Goal: Transaction & Acquisition: Purchase product/service

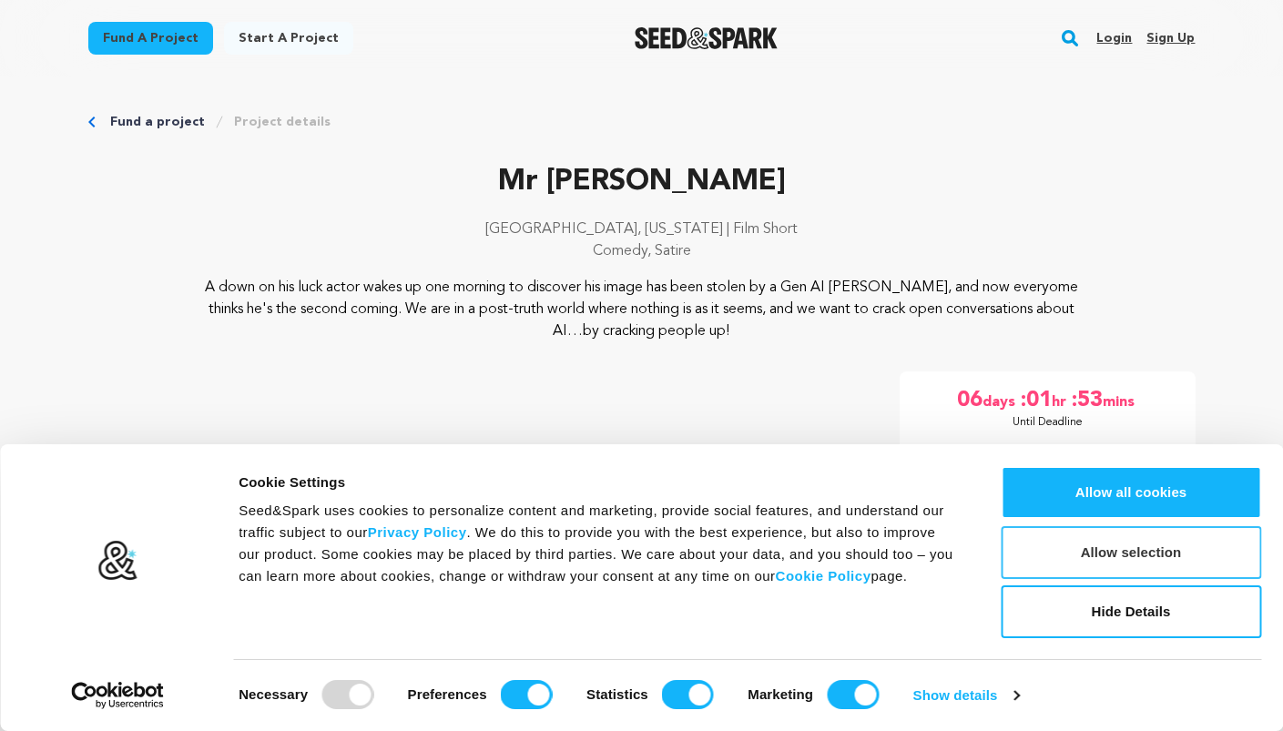
click at [1133, 552] on button "Allow selection" at bounding box center [1130, 552] width 260 height 53
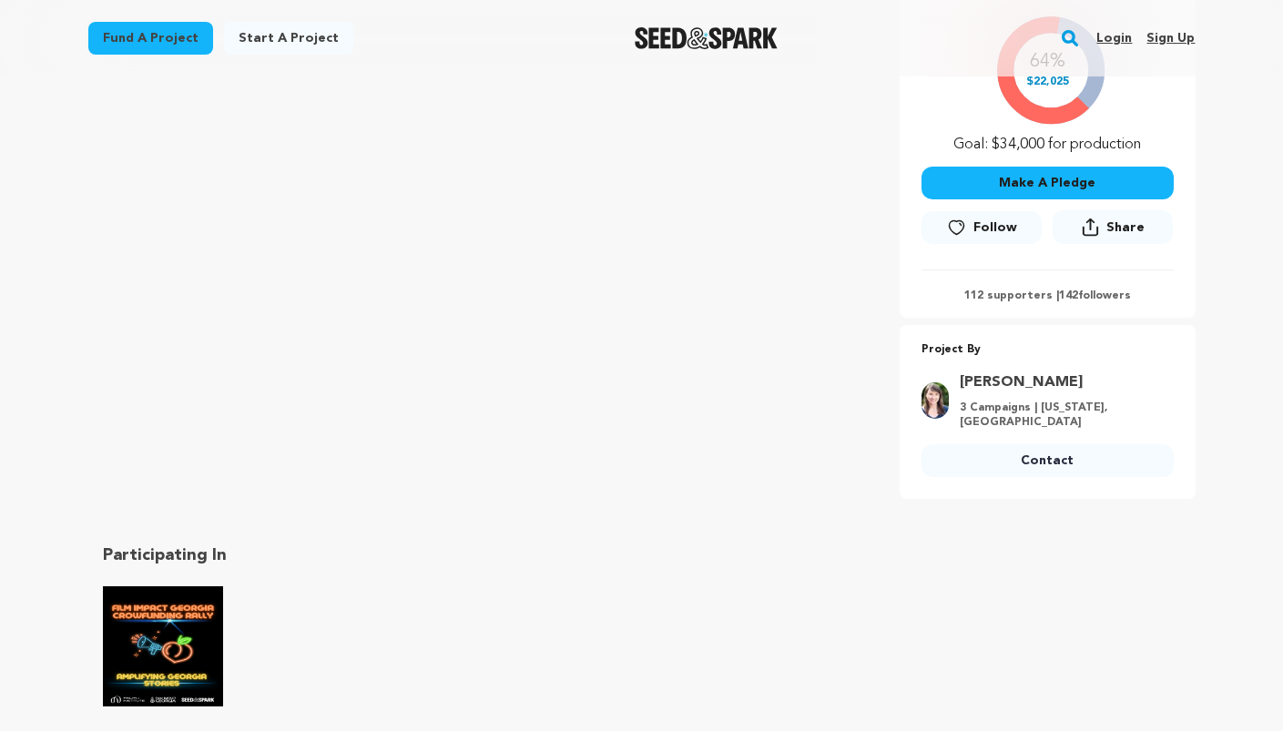
scroll to position [434, 0]
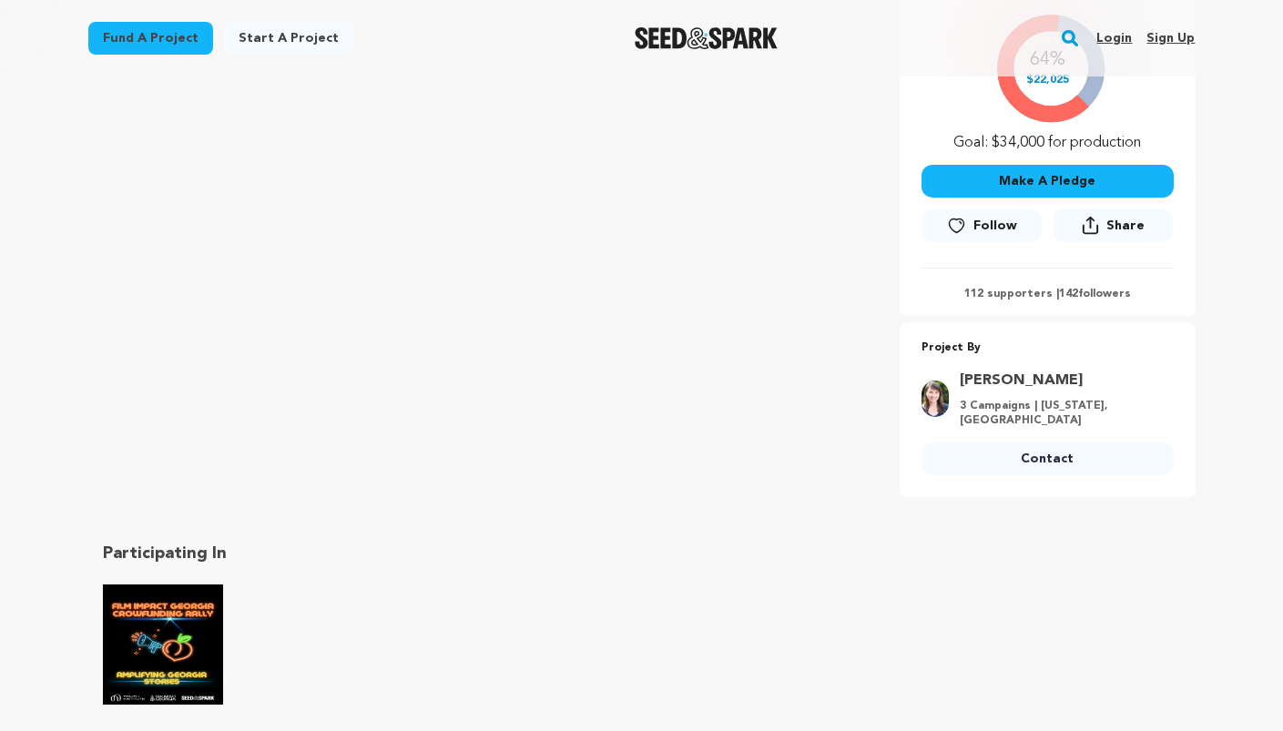
click at [1030, 177] on button "Make A Pledge" at bounding box center [1047, 181] width 252 height 33
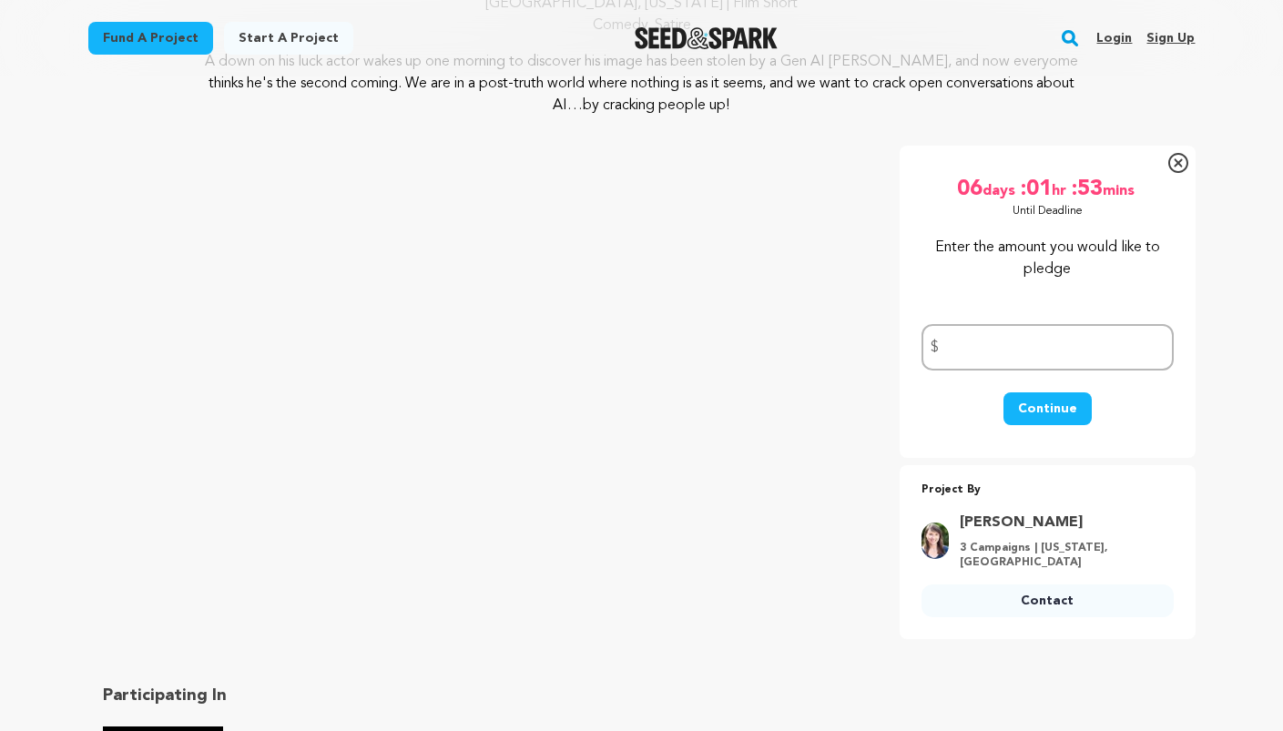
scroll to position [225, 0]
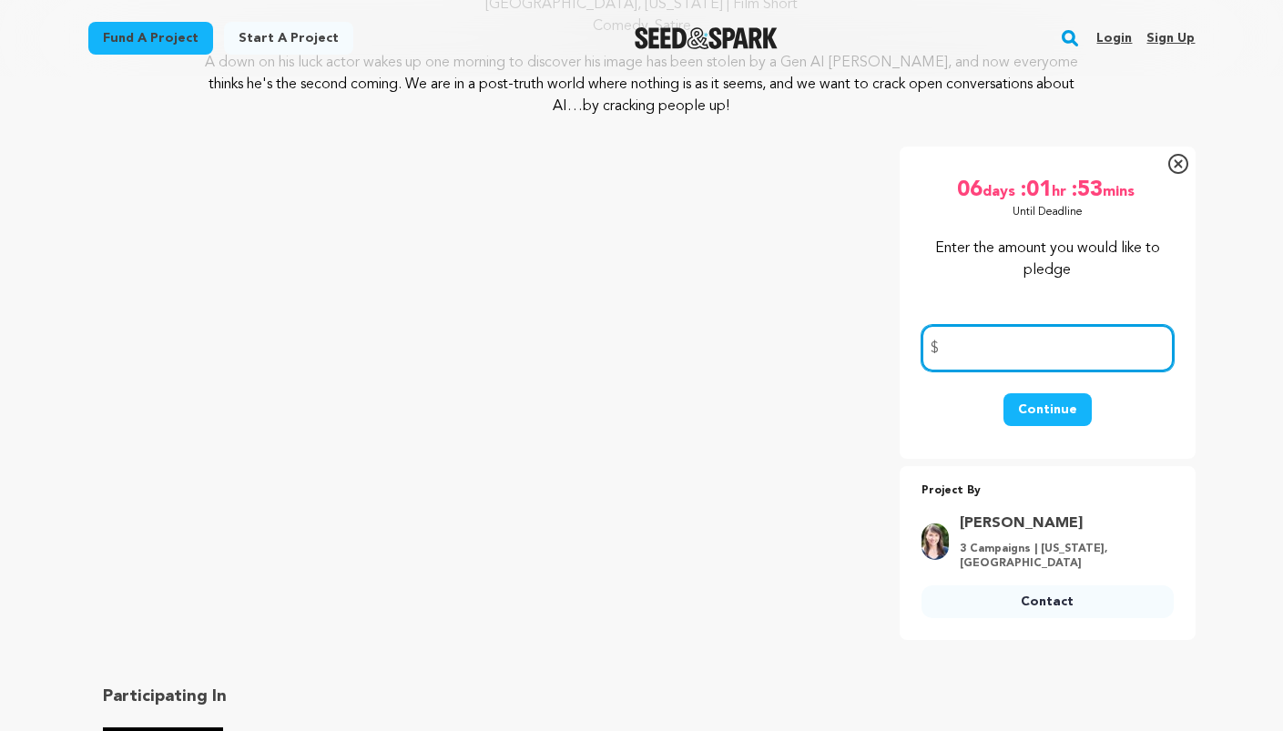
click at [972, 345] on input "number" at bounding box center [1047, 348] width 252 height 46
type input "50"
click at [1052, 410] on button "Continue" at bounding box center [1047, 409] width 88 height 33
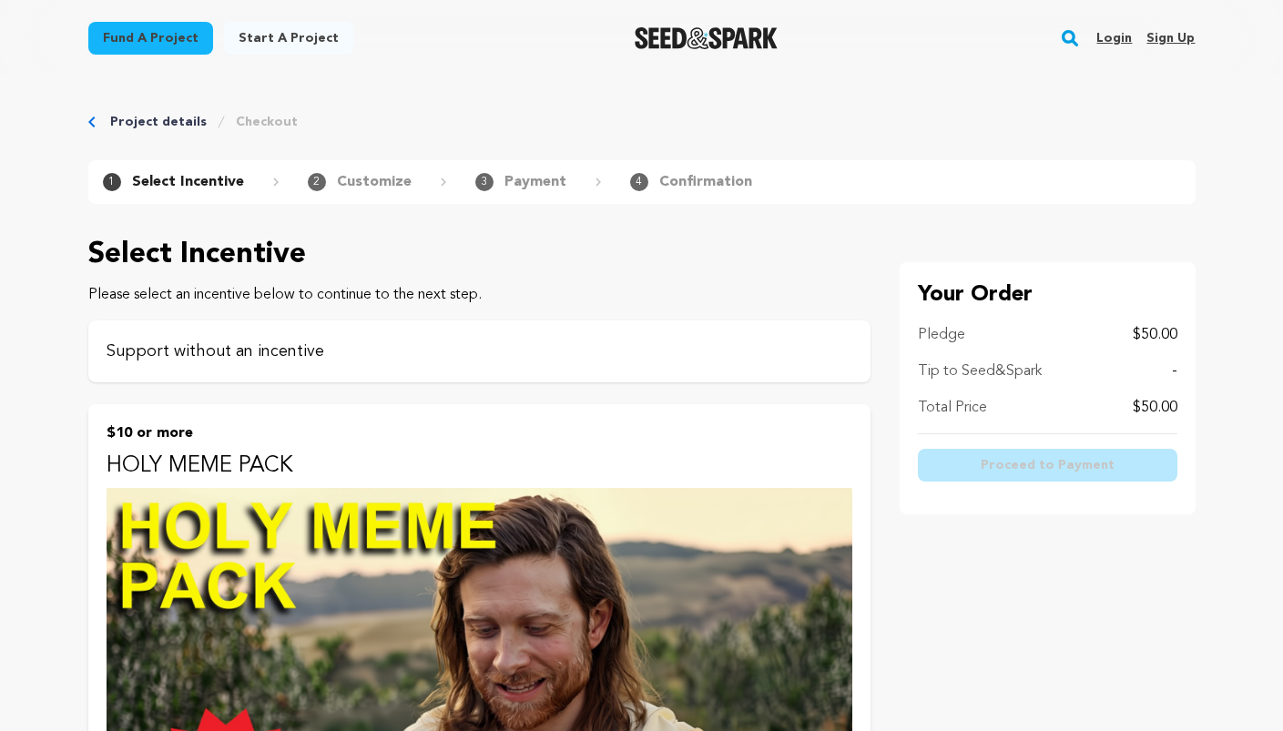
click at [445, 356] on p "Support without an incentive" at bounding box center [480, 351] width 746 height 25
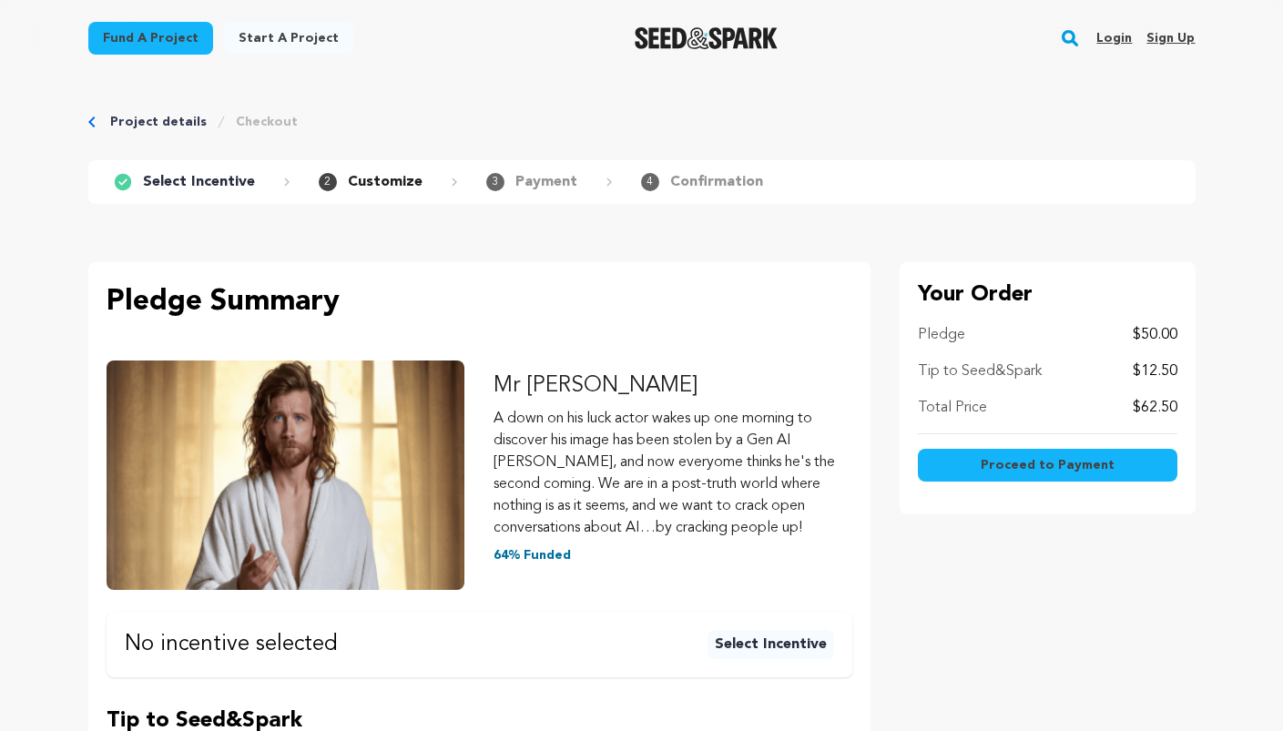
click at [971, 372] on p "Tip to Seed&Spark" at bounding box center [980, 371] width 124 height 22
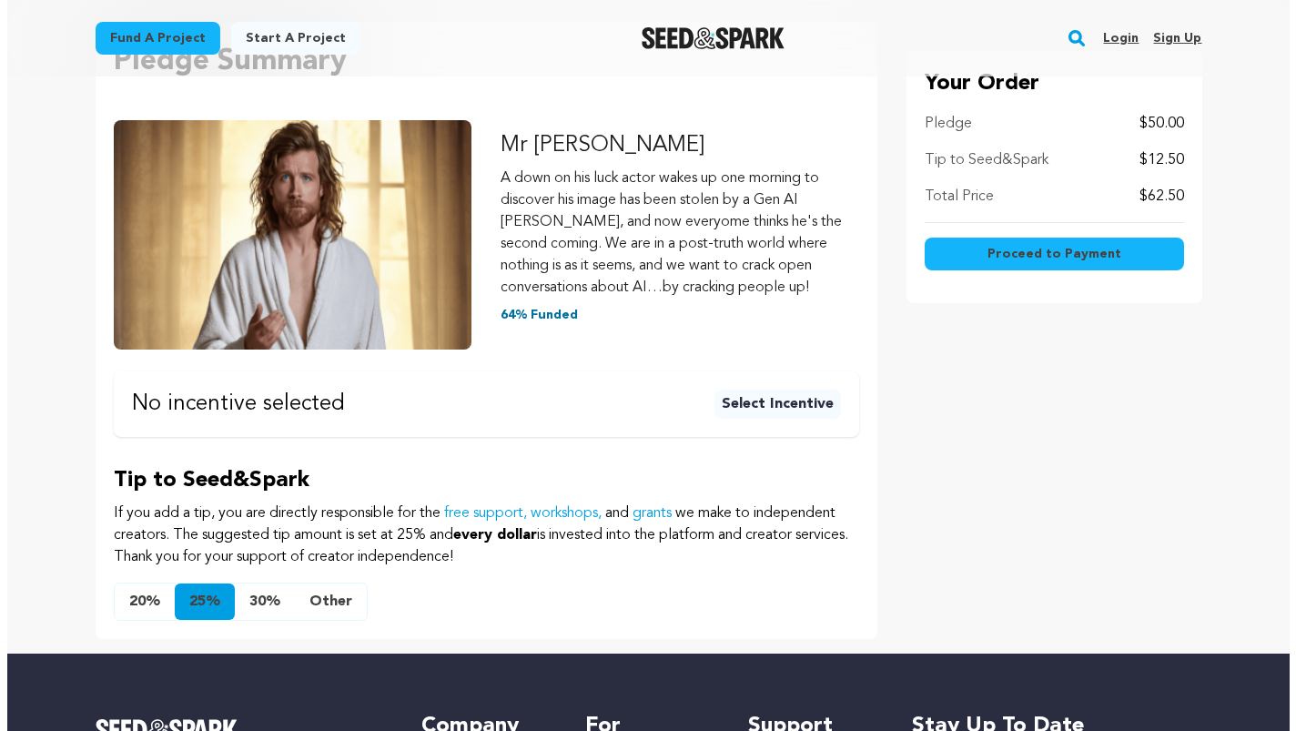
scroll to position [253, 0]
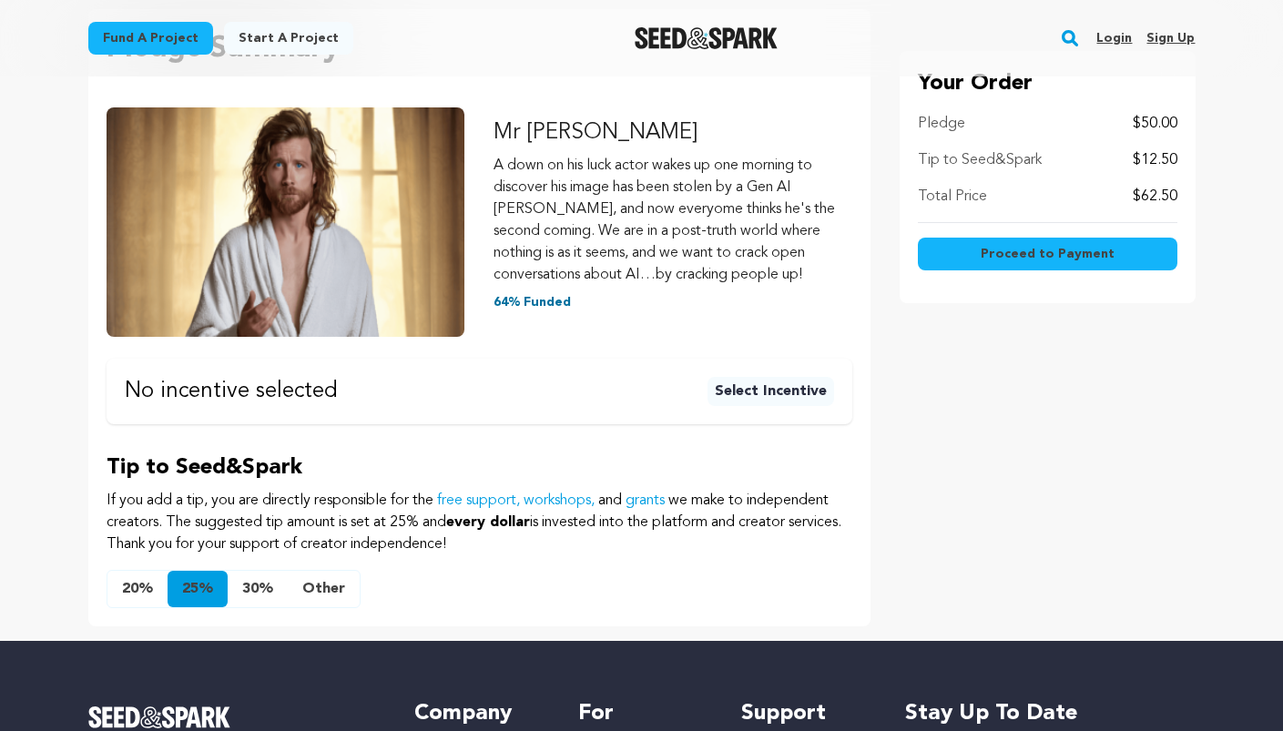
click at [316, 585] on button "Other" at bounding box center [324, 589] width 72 height 36
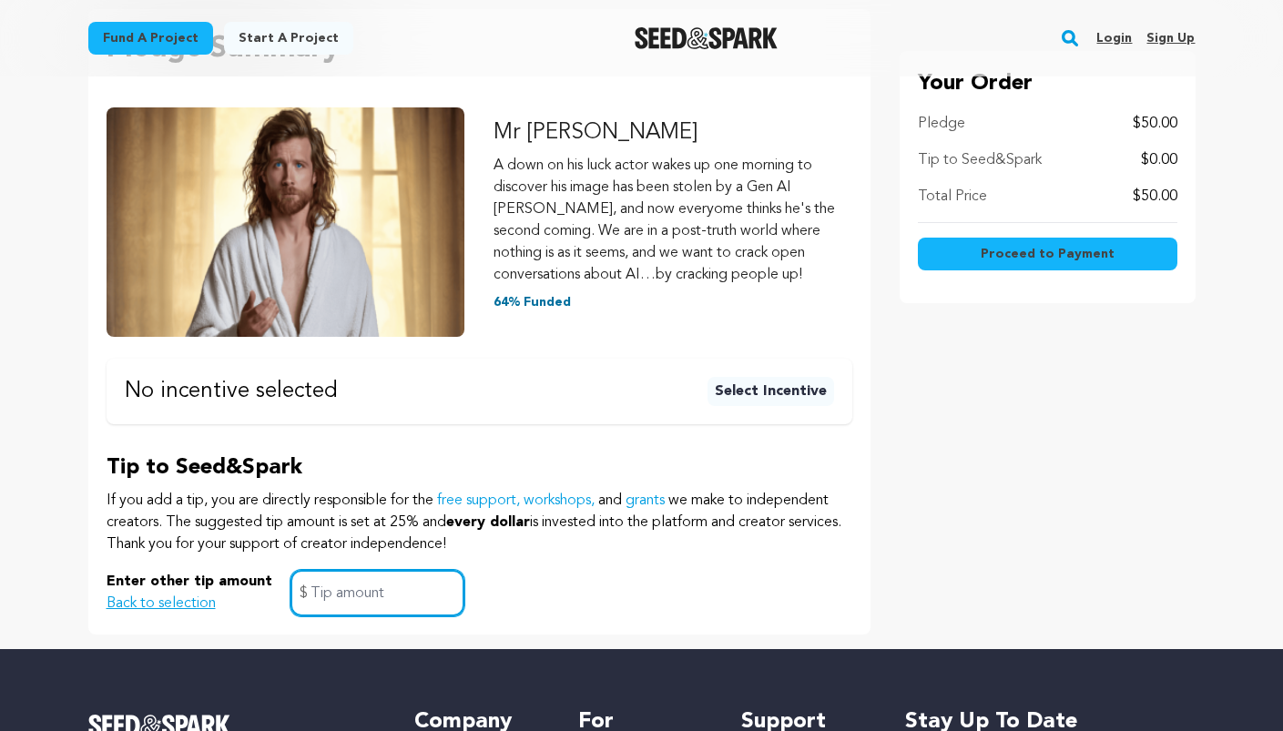
click at [333, 593] on input "text" at bounding box center [377, 593] width 174 height 46
type input "5"
click at [1032, 250] on span "Proceed to Payment" at bounding box center [1047, 254] width 134 height 18
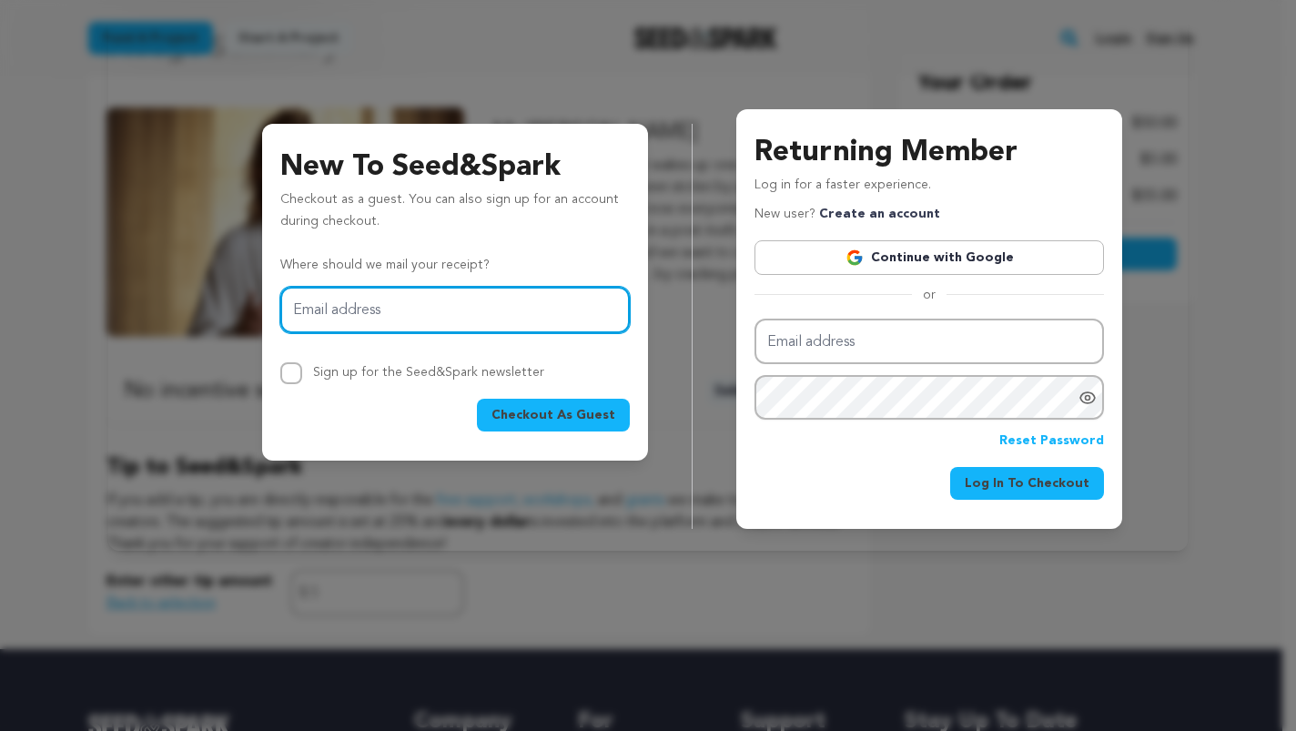
click at [418, 305] on input "Email address" at bounding box center [455, 310] width 350 height 46
type input "drocchio@stowestorylabs.org"
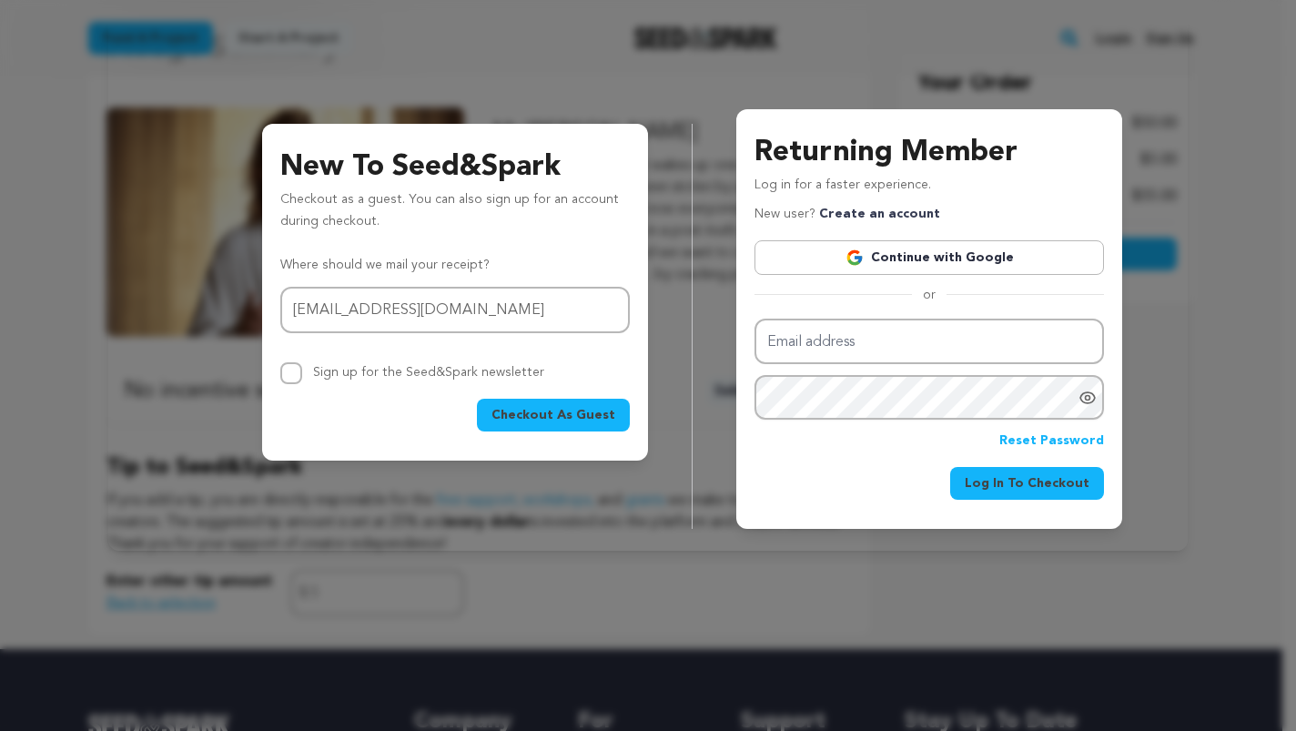
click at [580, 406] on span "Checkout As Guest" at bounding box center [554, 415] width 124 height 18
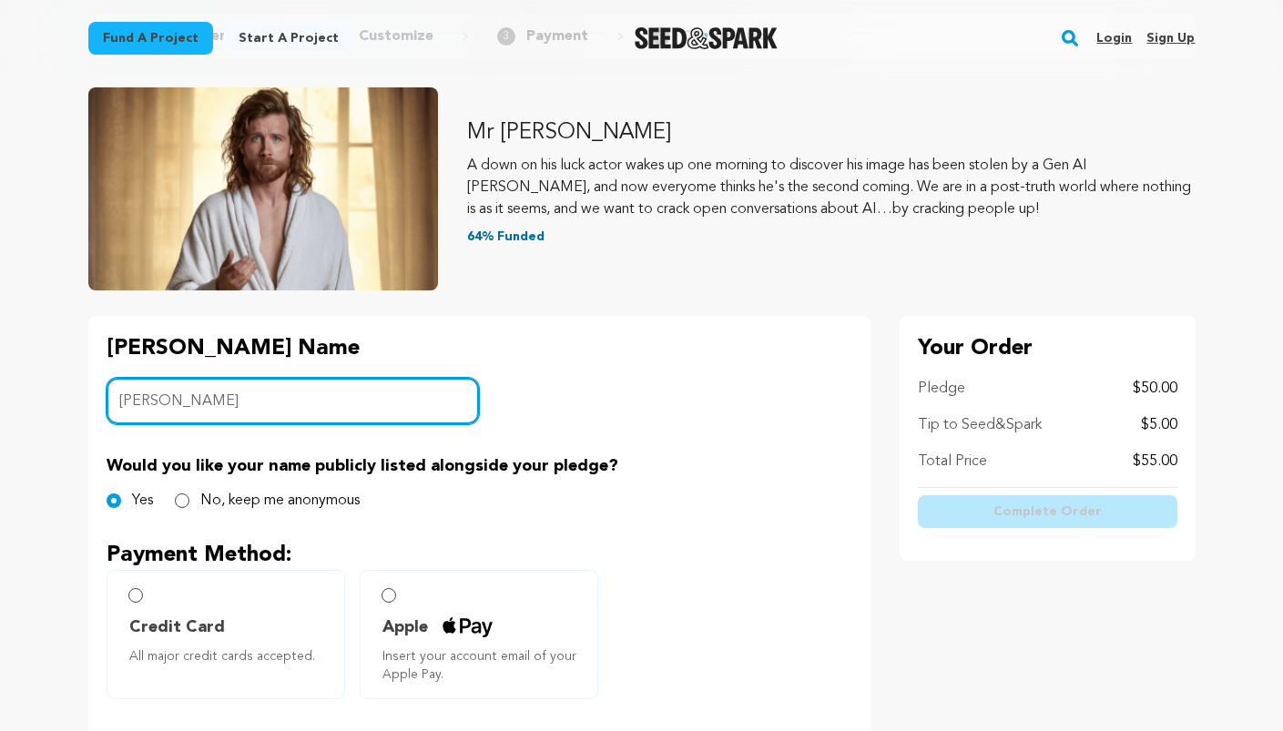
scroll to position [162, 0]
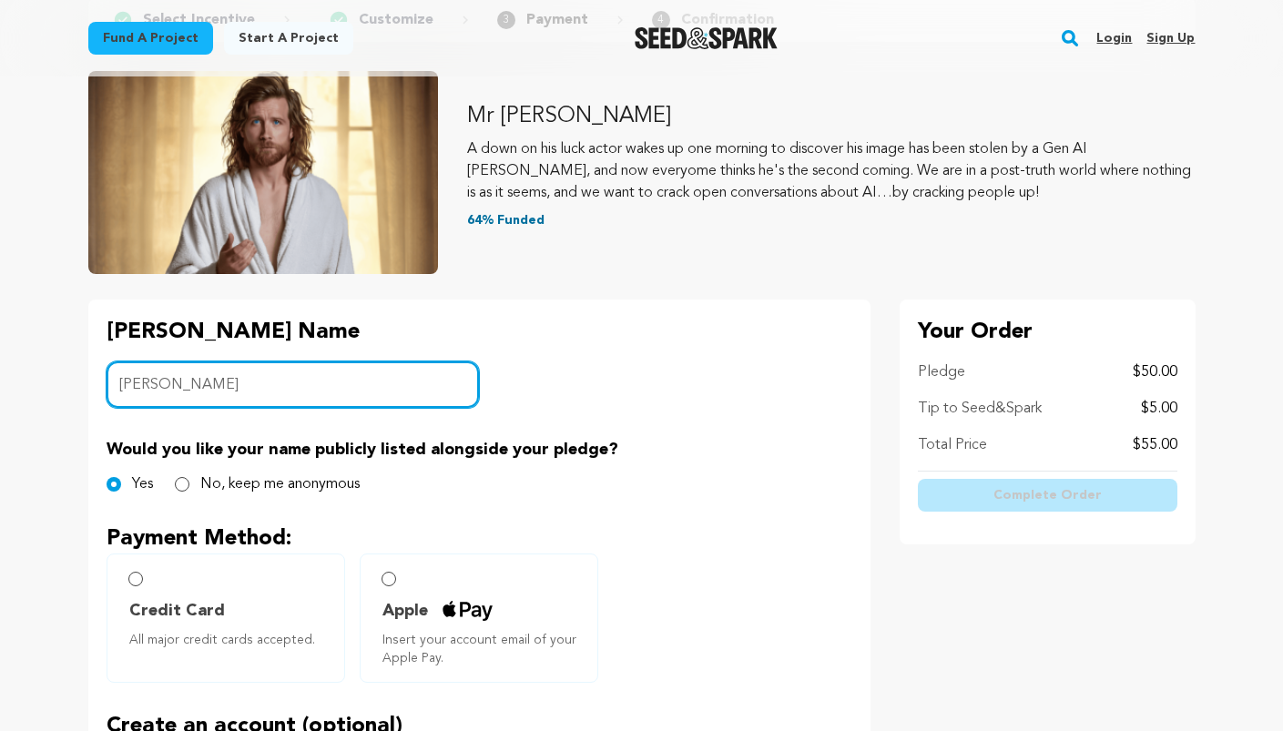
type input "[PERSON_NAME]"
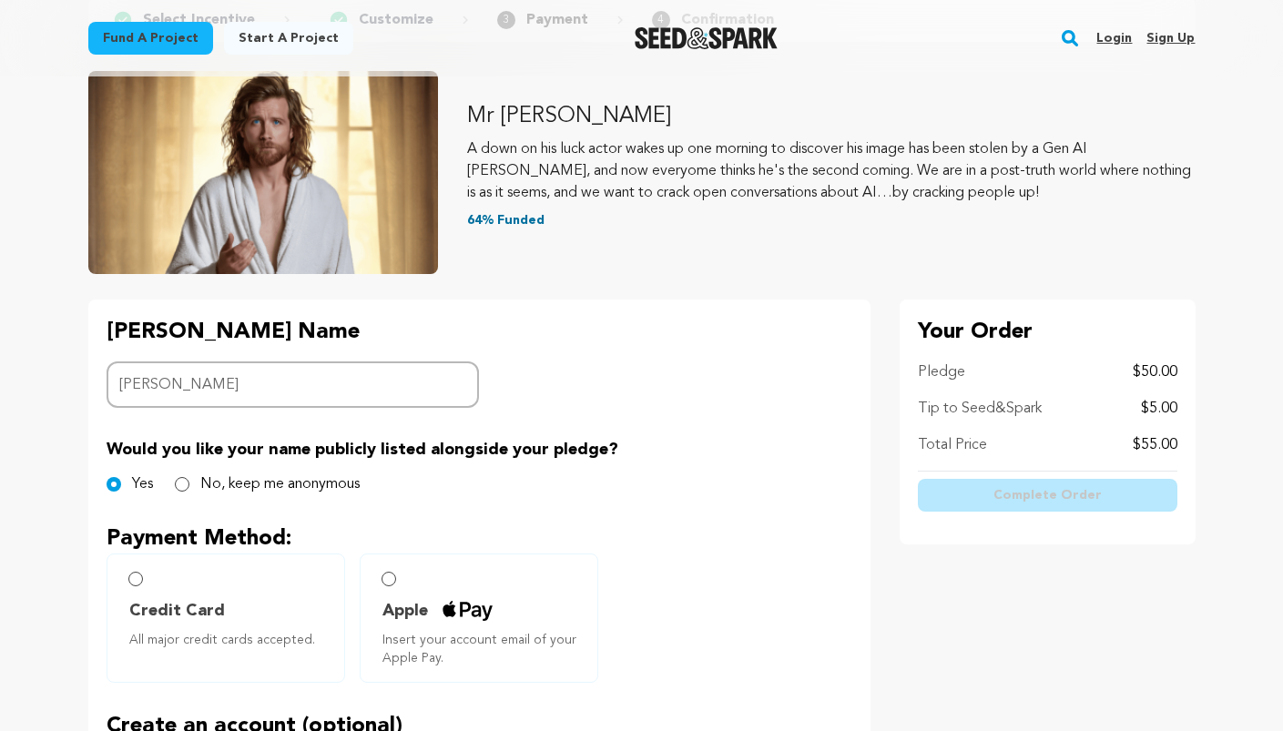
click at [181, 482] on input "No, keep me anonymous" at bounding box center [182, 484] width 15 height 15
radio input "true"
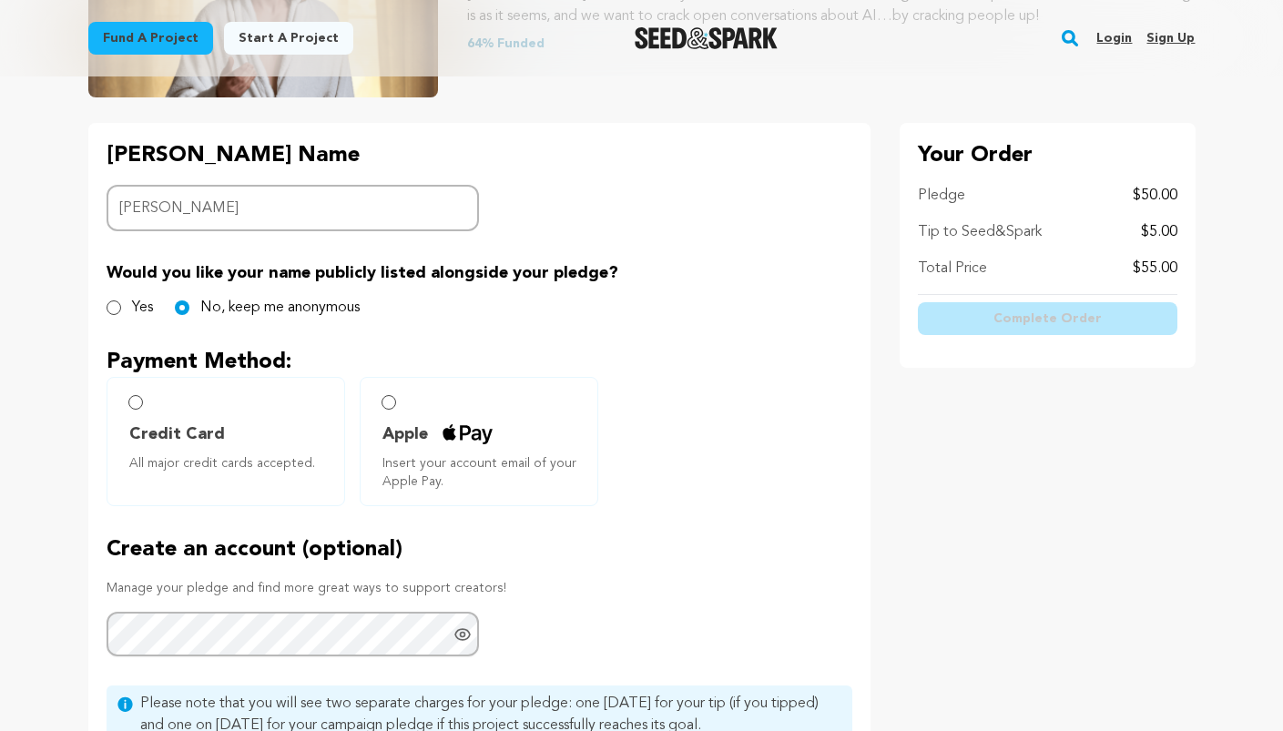
scroll to position [350, 0]
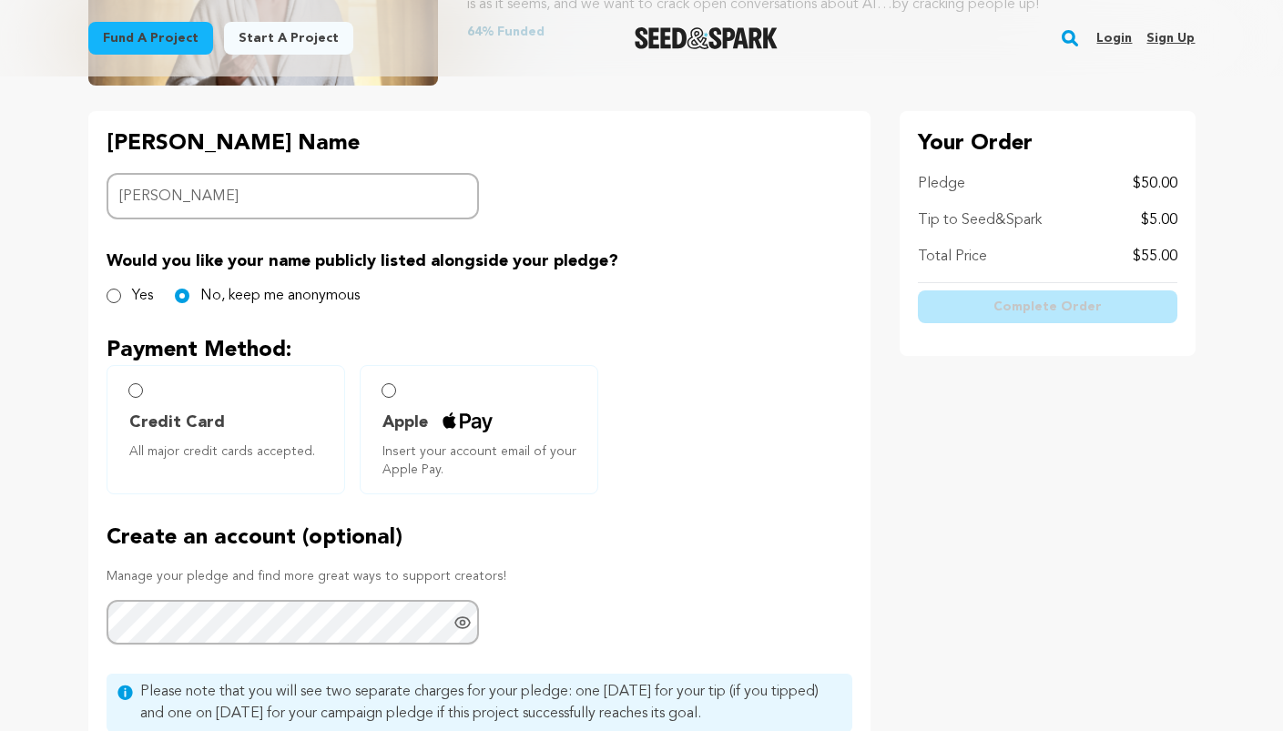
click at [137, 384] on input "Credit Card All major credit cards accepted." at bounding box center [135, 390] width 15 height 15
radio input "false"
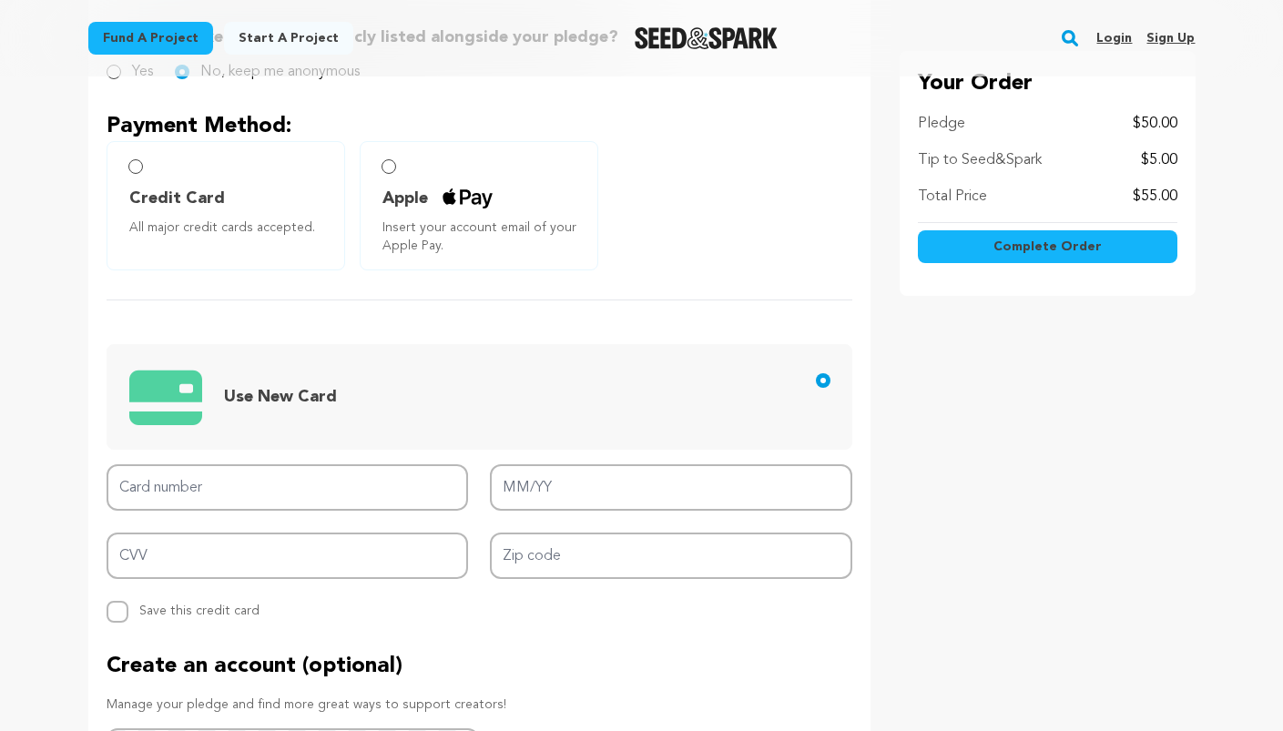
scroll to position [575, 0]
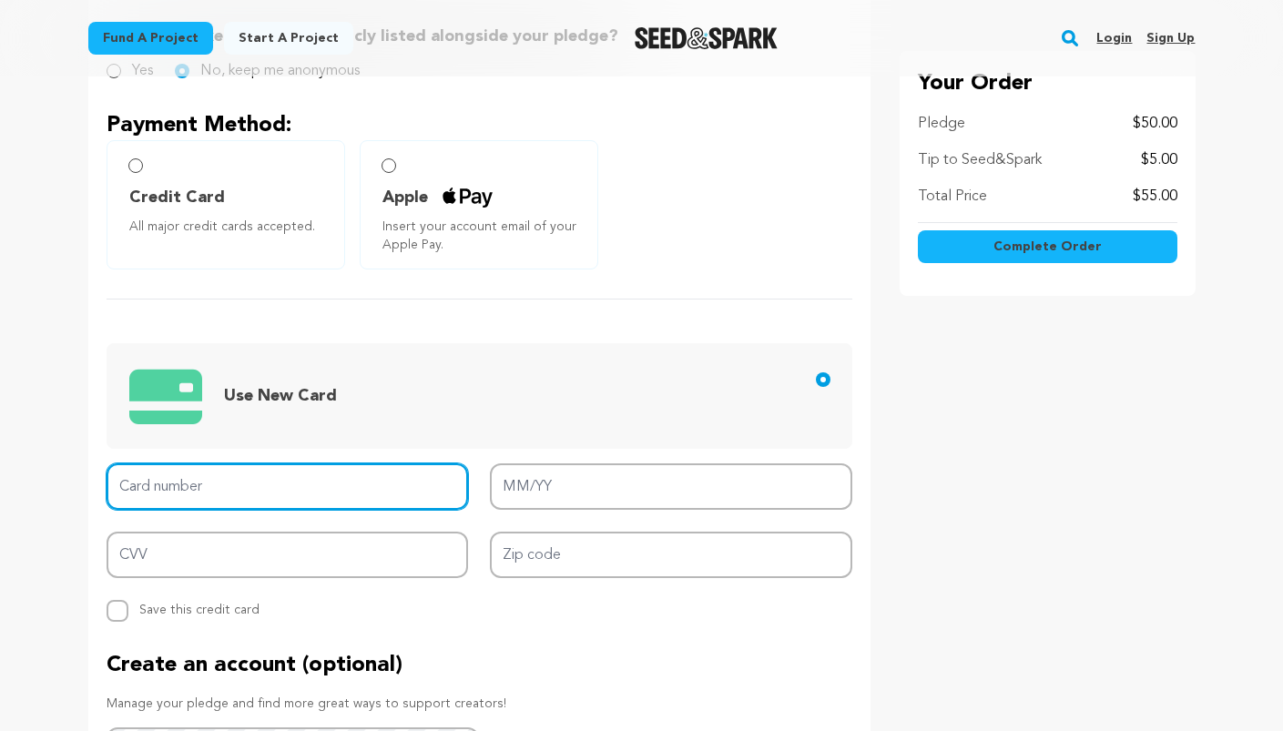
click at [186, 478] on input "Card number" at bounding box center [288, 486] width 362 height 46
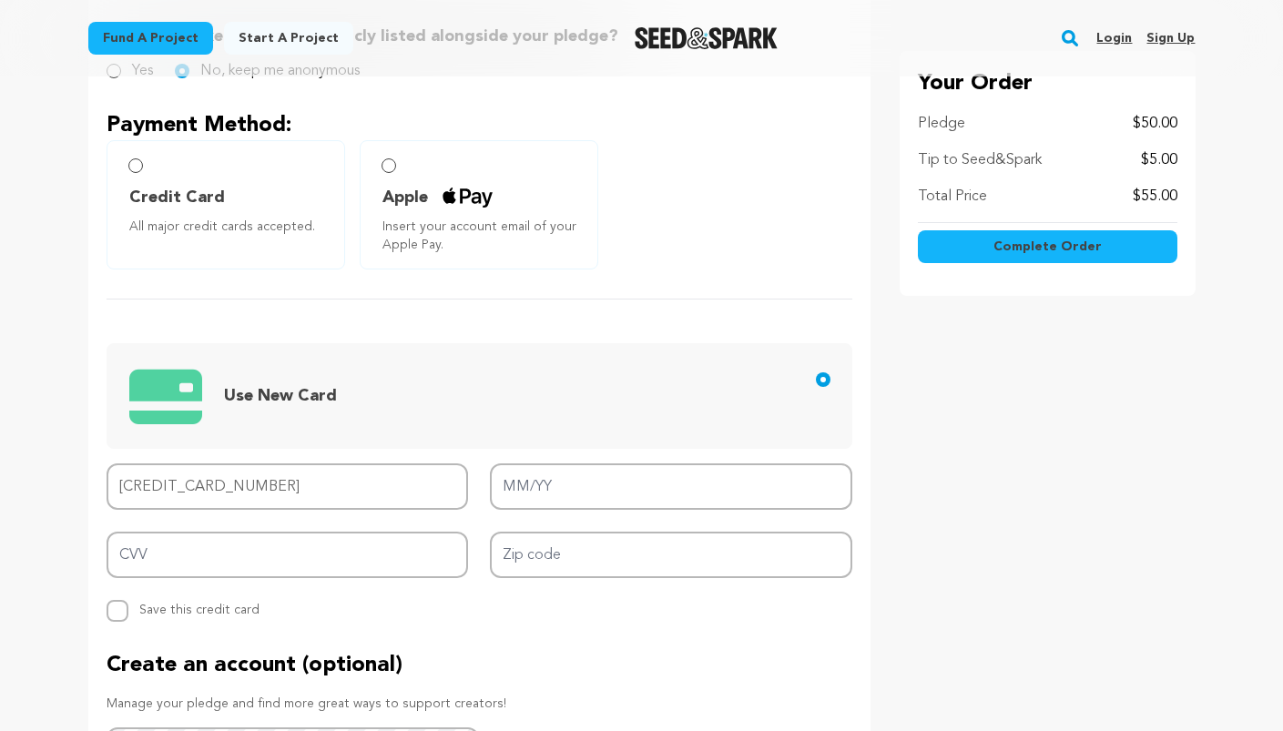
type input "[CREDIT_CARD_NUMBER]"
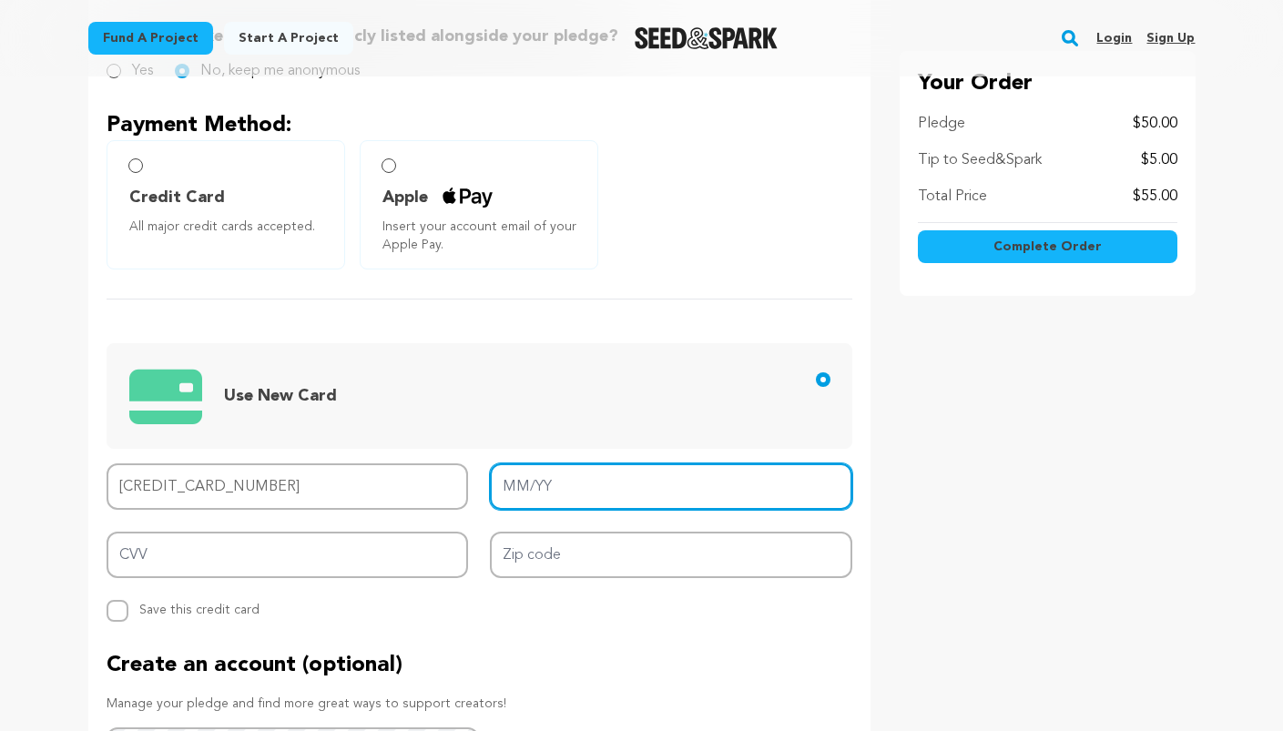
type input "11/25"
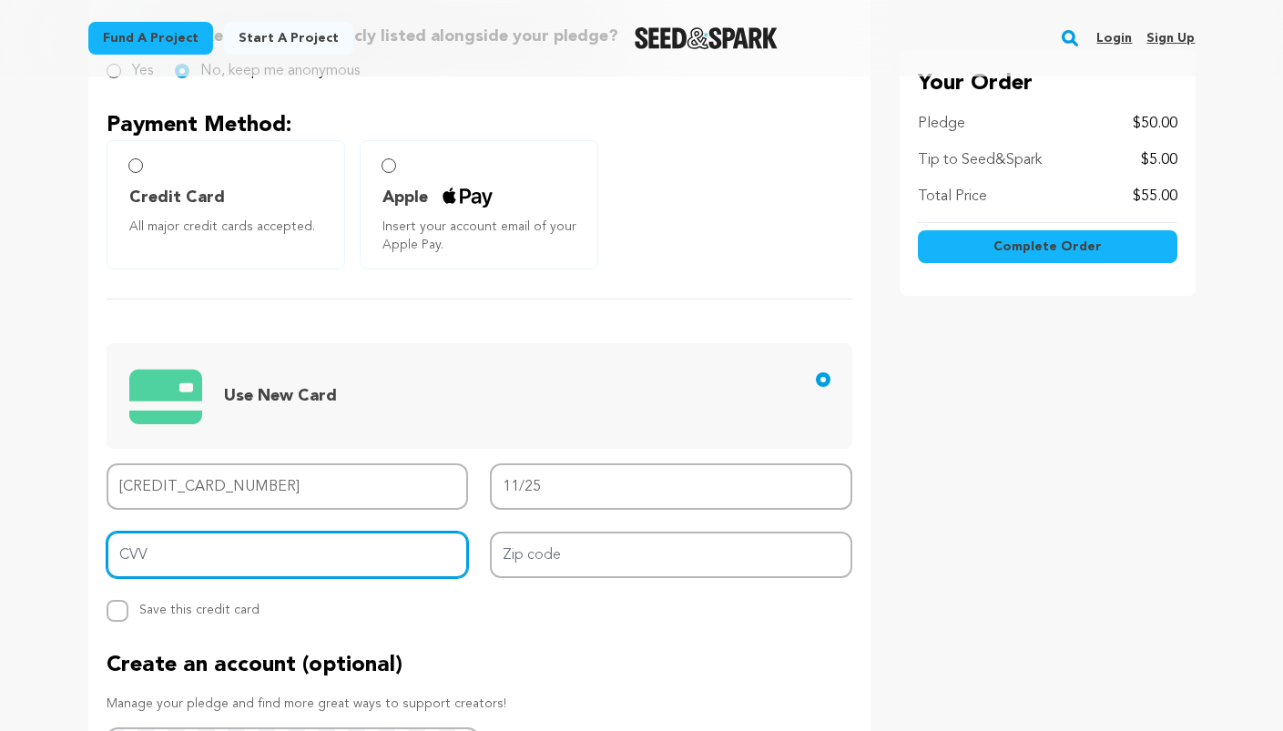
type input "520"
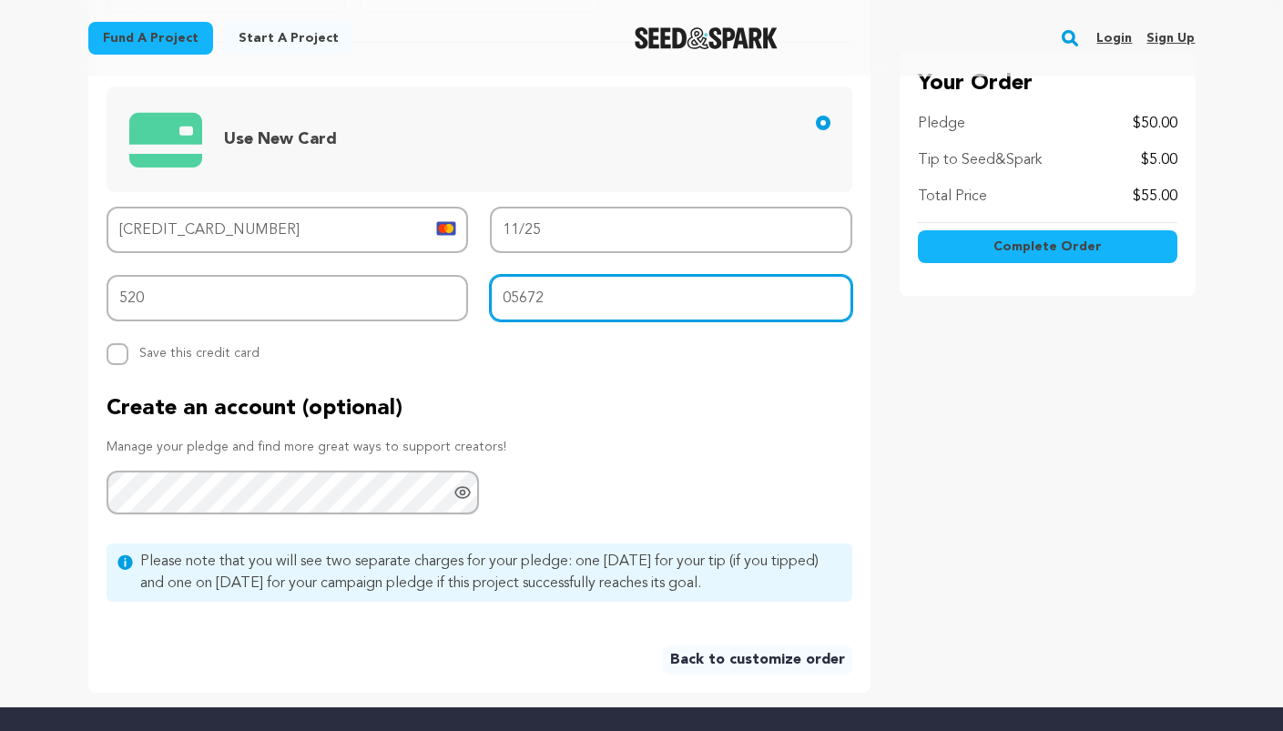
scroll to position [833, 0]
type input "05672"
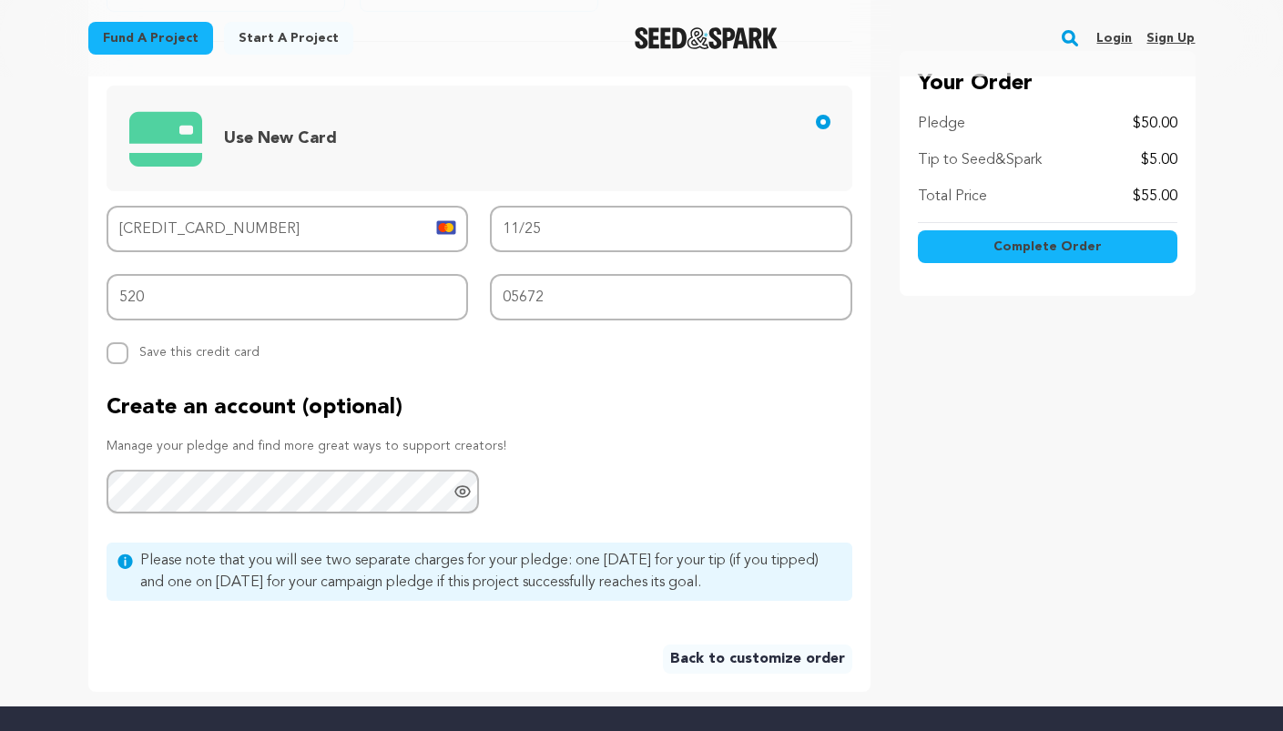
click at [1035, 244] on span "Complete Order" at bounding box center [1047, 247] width 108 height 18
